Goal: Information Seeking & Learning: Learn about a topic

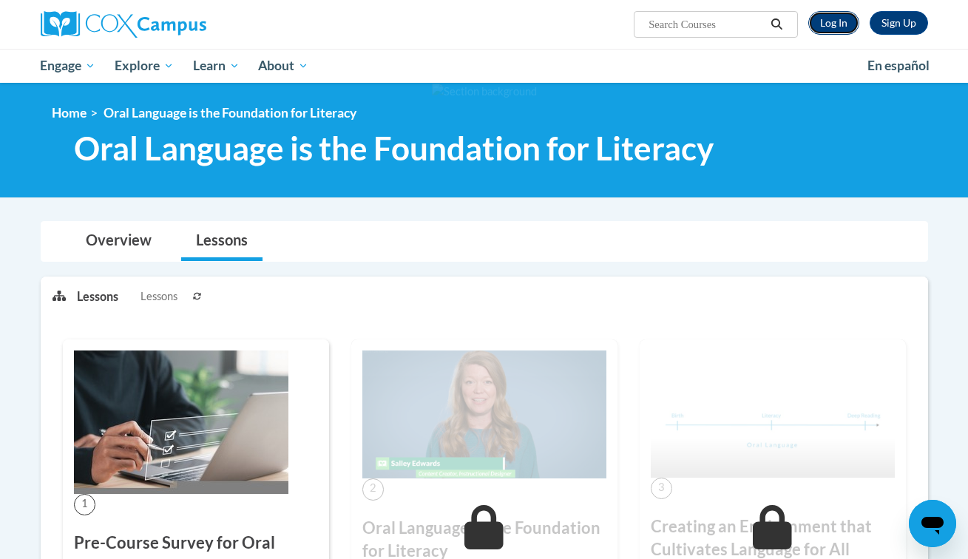
click at [834, 27] on link "Log In" at bounding box center [833, 23] width 51 height 24
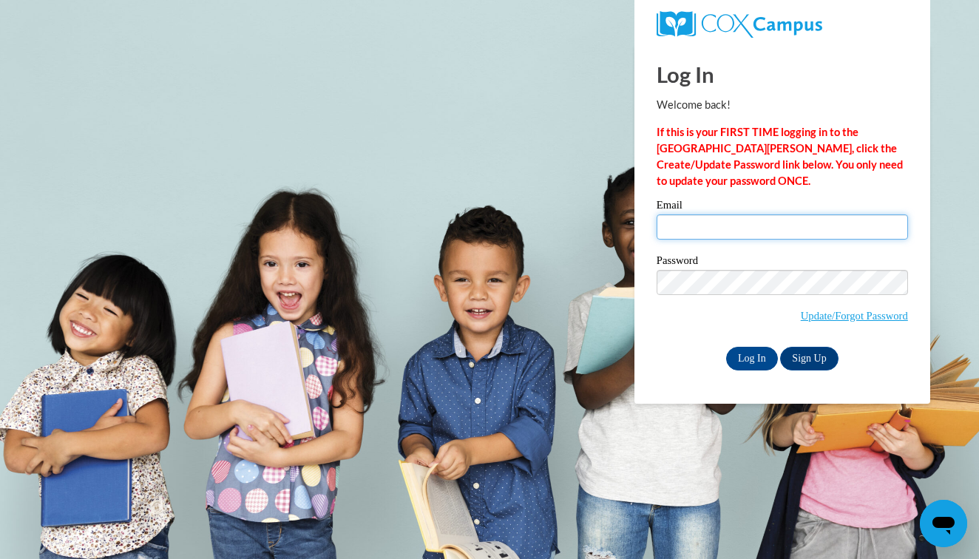
click at [695, 226] on input "Email" at bounding box center [782, 226] width 251 height 25
type input "cheryl.chock@k12.hi.us"
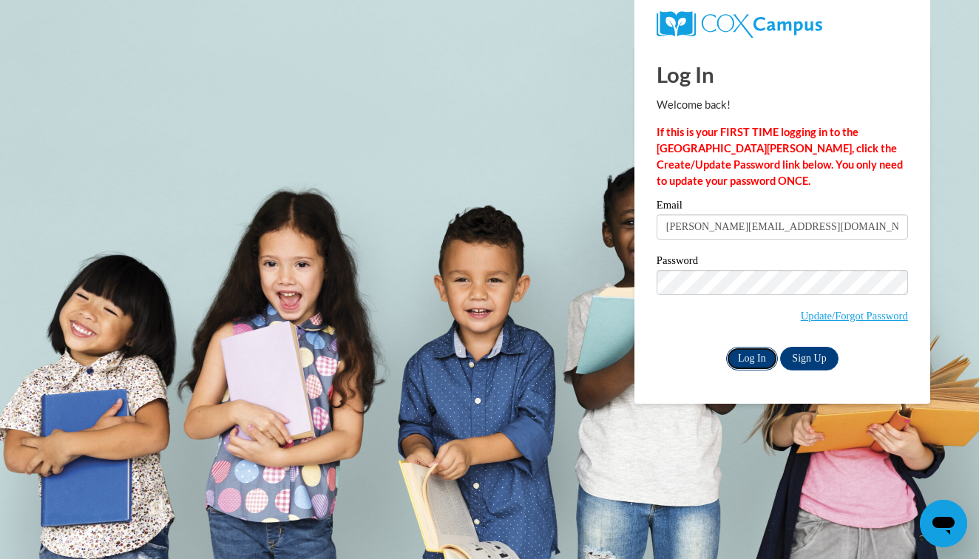
click at [761, 362] on input "Log In" at bounding box center [752, 359] width 52 height 24
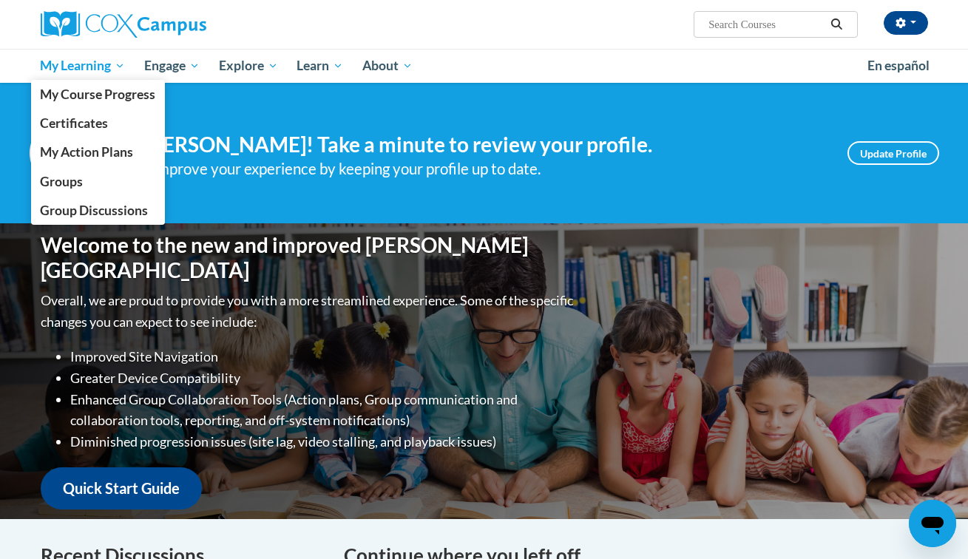
click at [98, 67] on span "My Learning" at bounding box center [82, 66] width 85 height 18
click at [100, 88] on span "My Course Progress" at bounding box center [97, 95] width 115 height 16
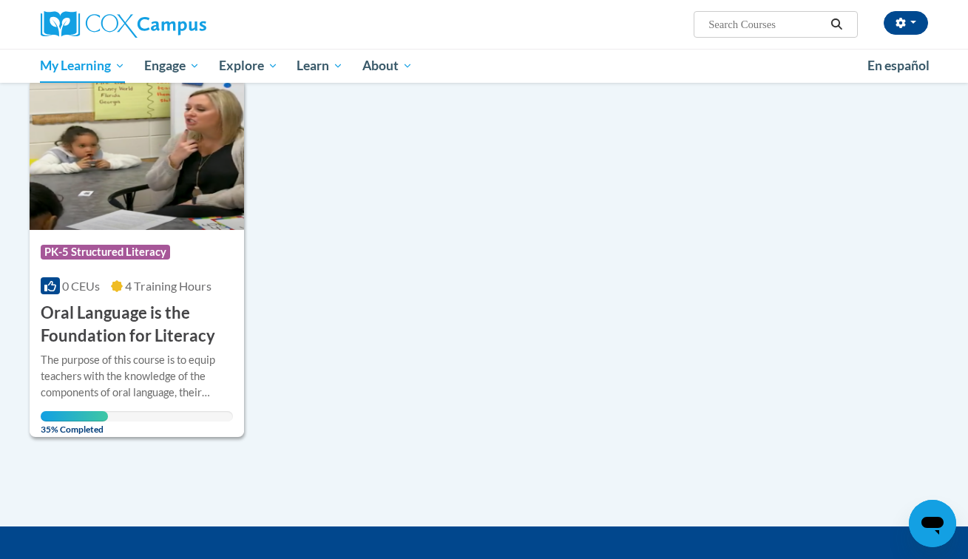
scroll to position [165, 0]
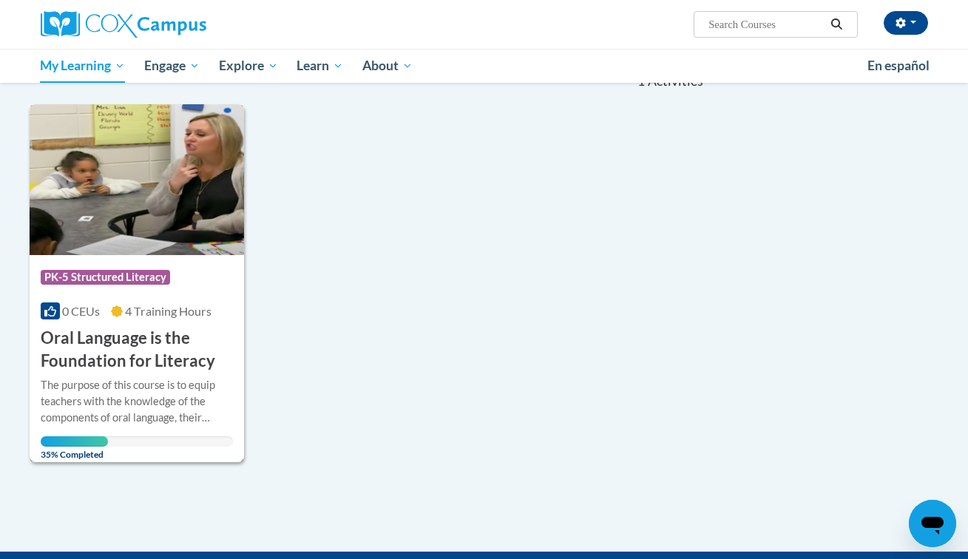
click at [225, 281] on div "Course Category: PK-5 Structured Literacy" at bounding box center [137, 278] width 193 height 33
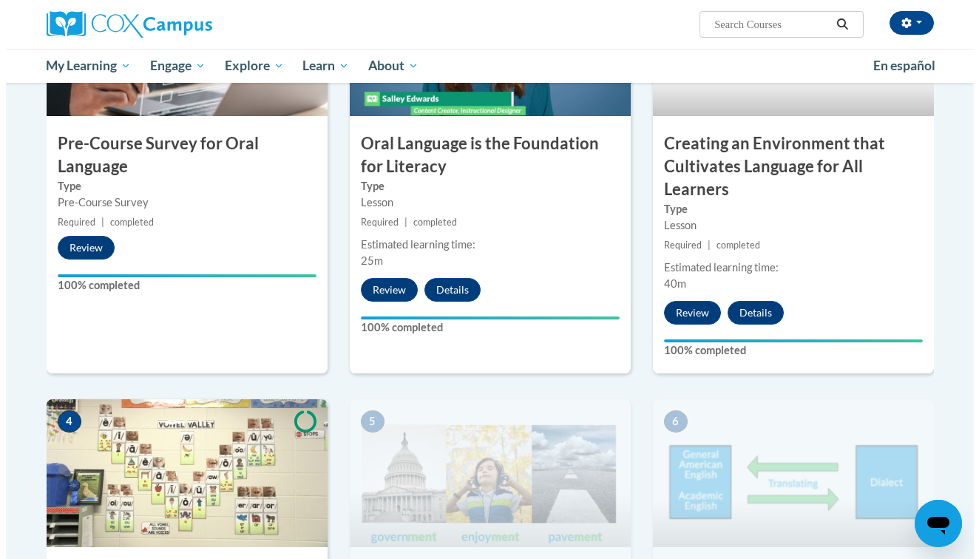
scroll to position [718, 0]
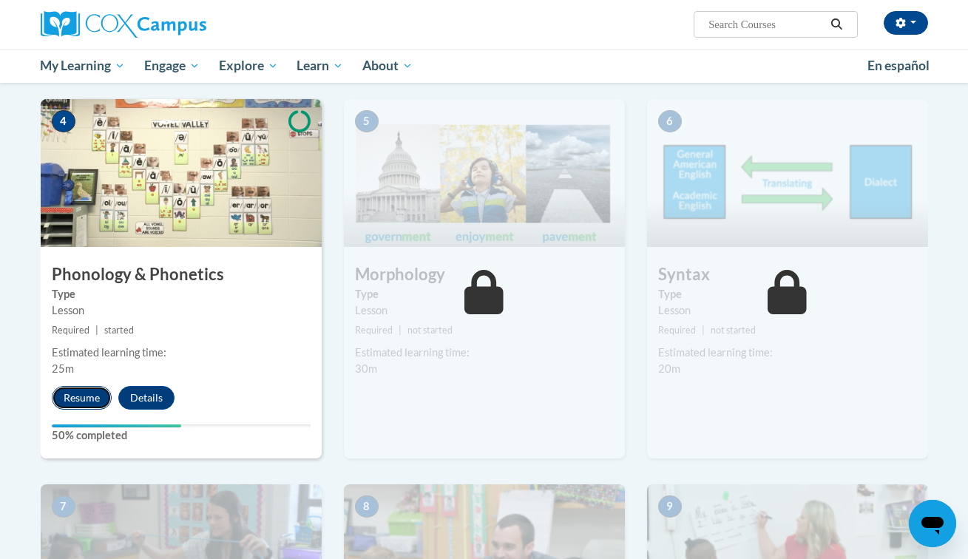
click at [75, 389] on button "Resume" at bounding box center [82, 398] width 60 height 24
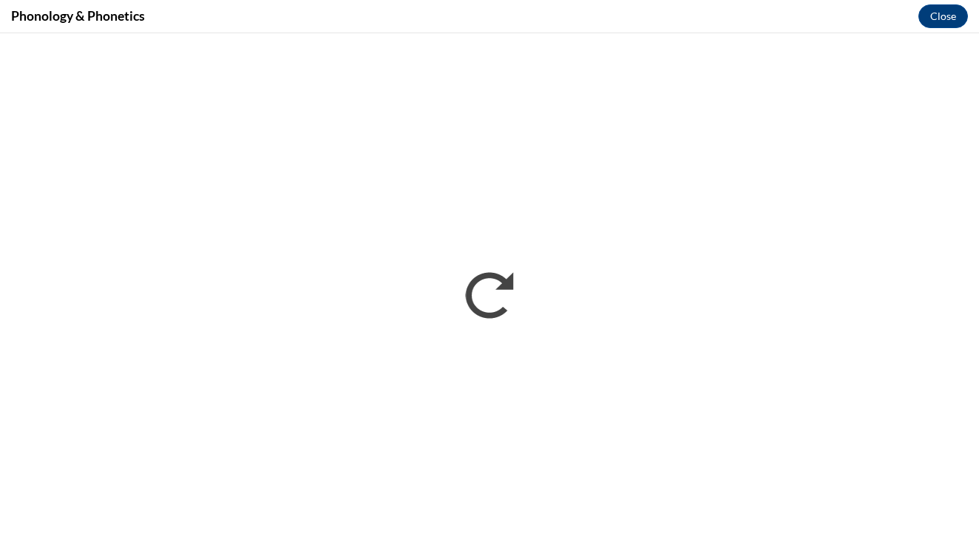
scroll to position [0, 0]
